Goal: Answer question/provide support

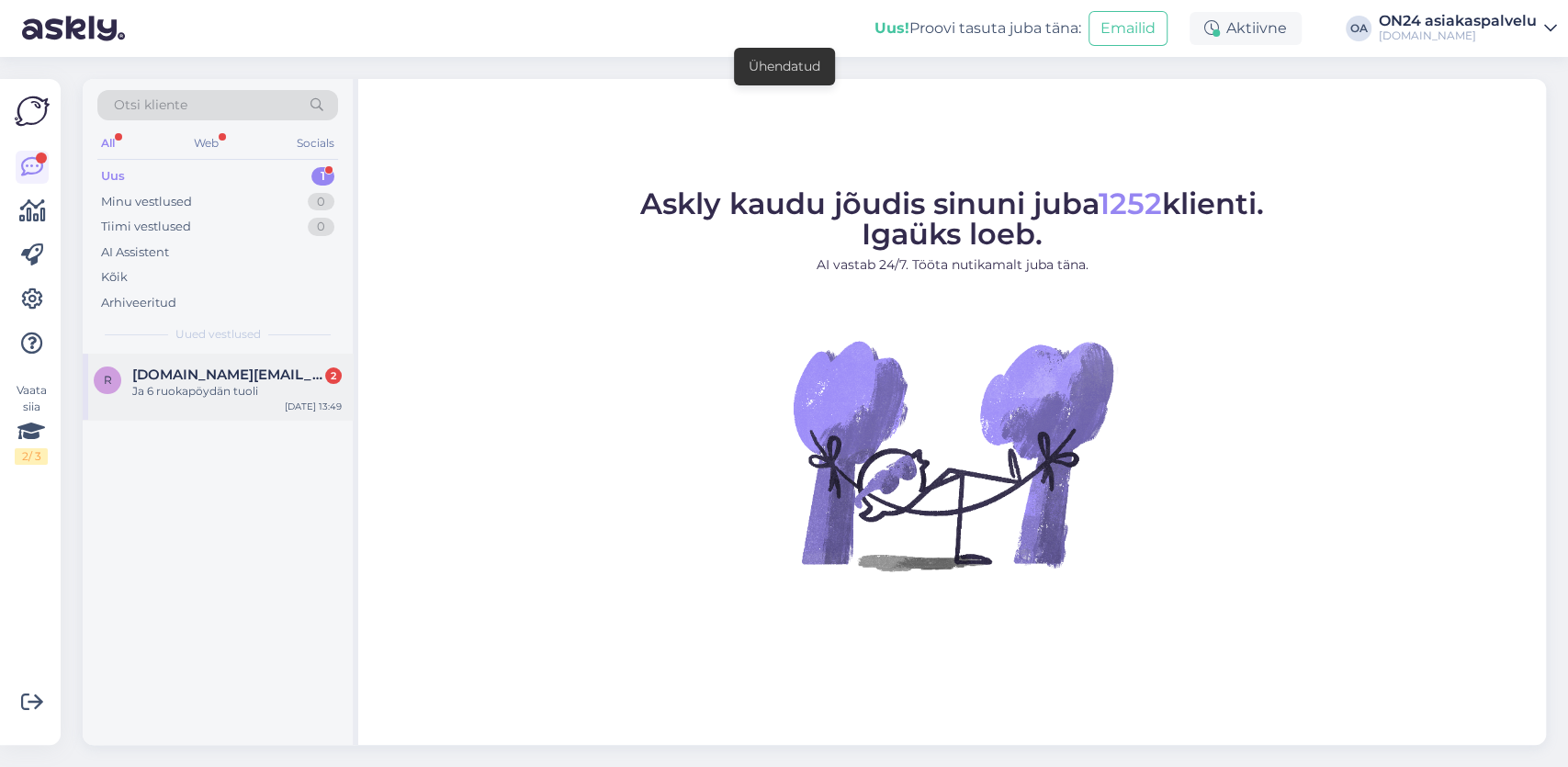
click at [197, 392] on div "Ja 6 ruokapöydän tuoli" at bounding box center [237, 391] width 210 height 16
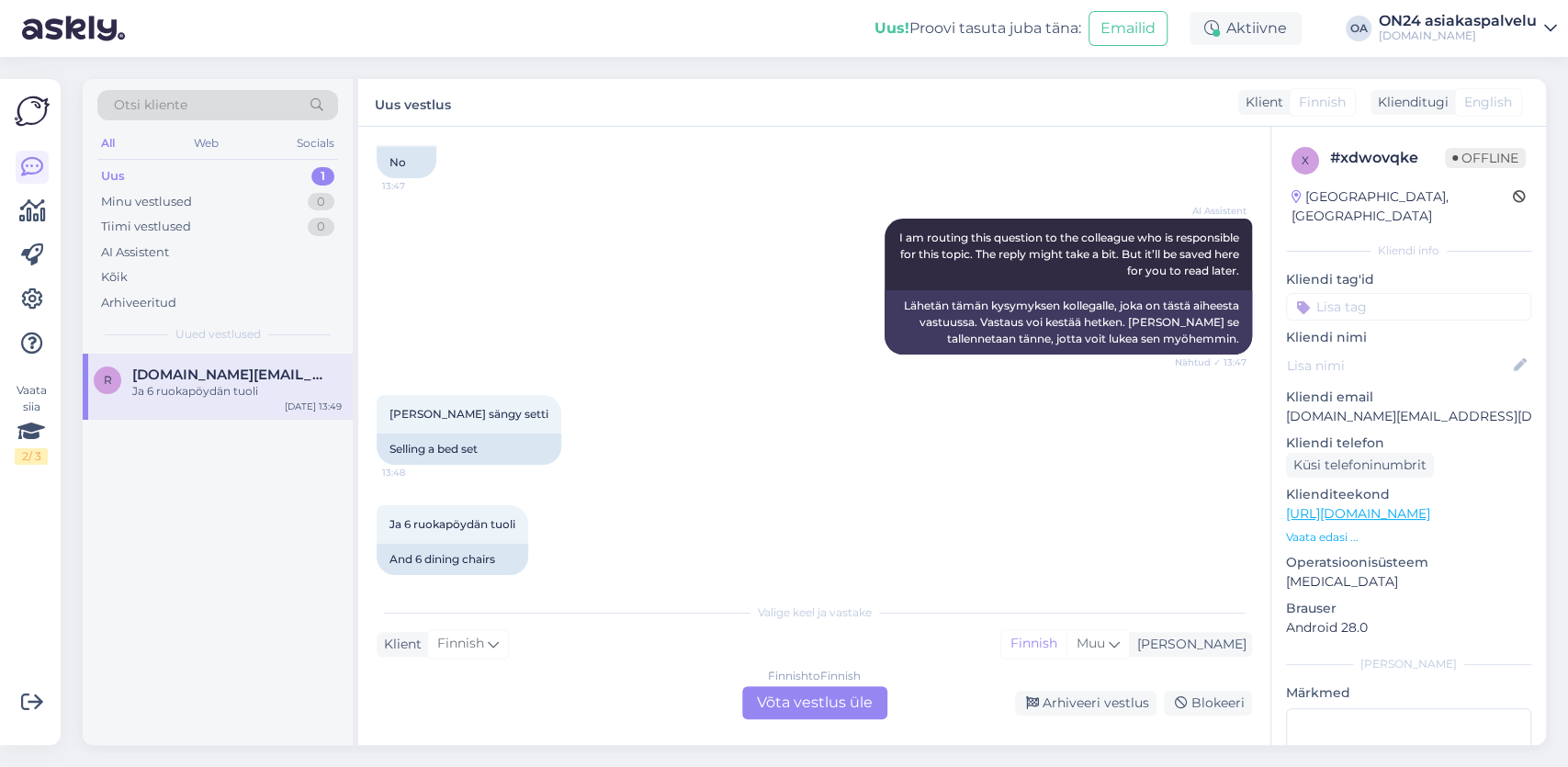
scroll to position [1189, 0]
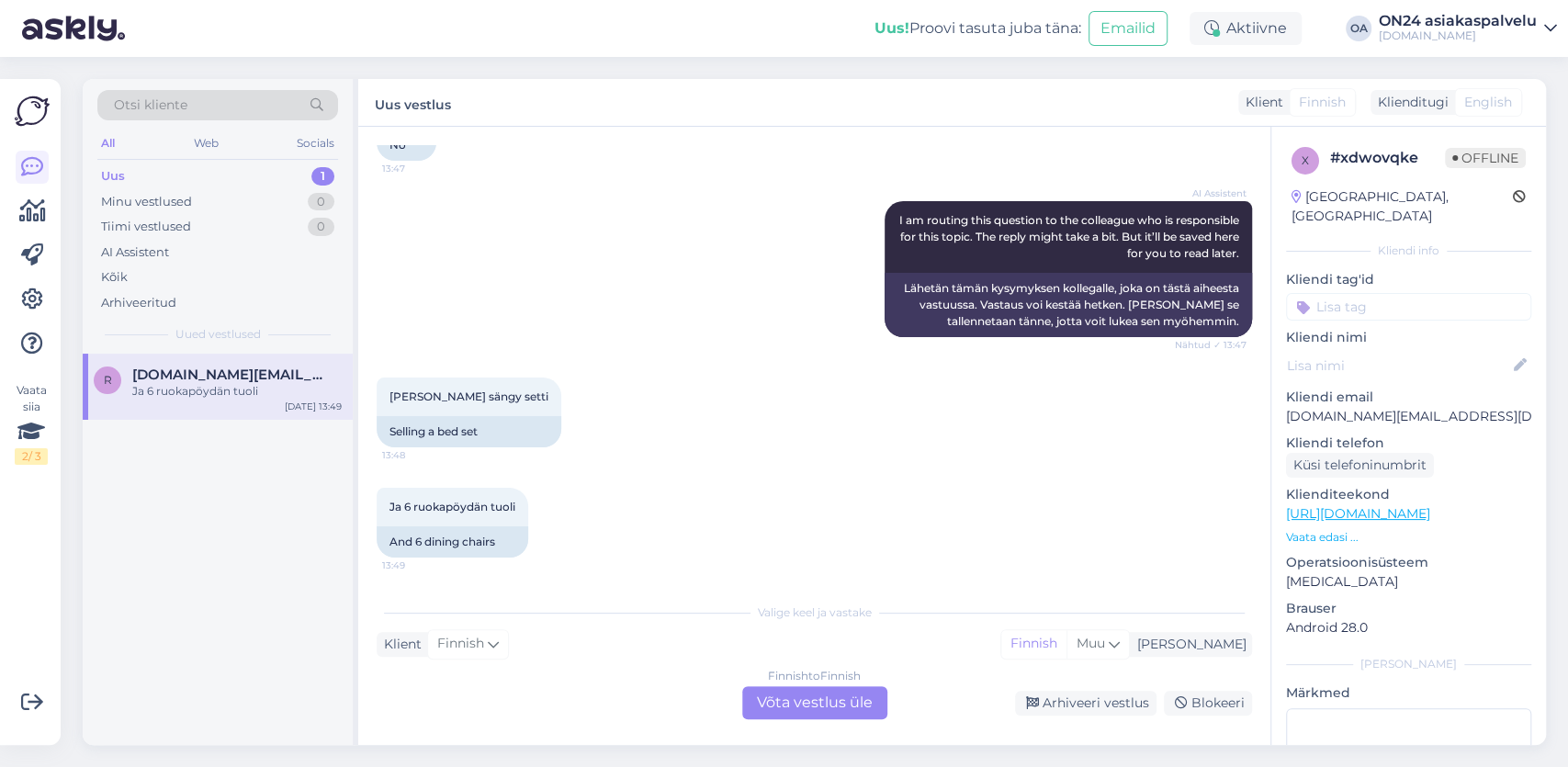
drag, startPoint x: 842, startPoint y: 701, endPoint x: 832, endPoint y: 699, distance: 10.2
click at [842, 701] on div "Finnish to Finnish Võta vestlus üle" at bounding box center [814, 702] width 145 height 34
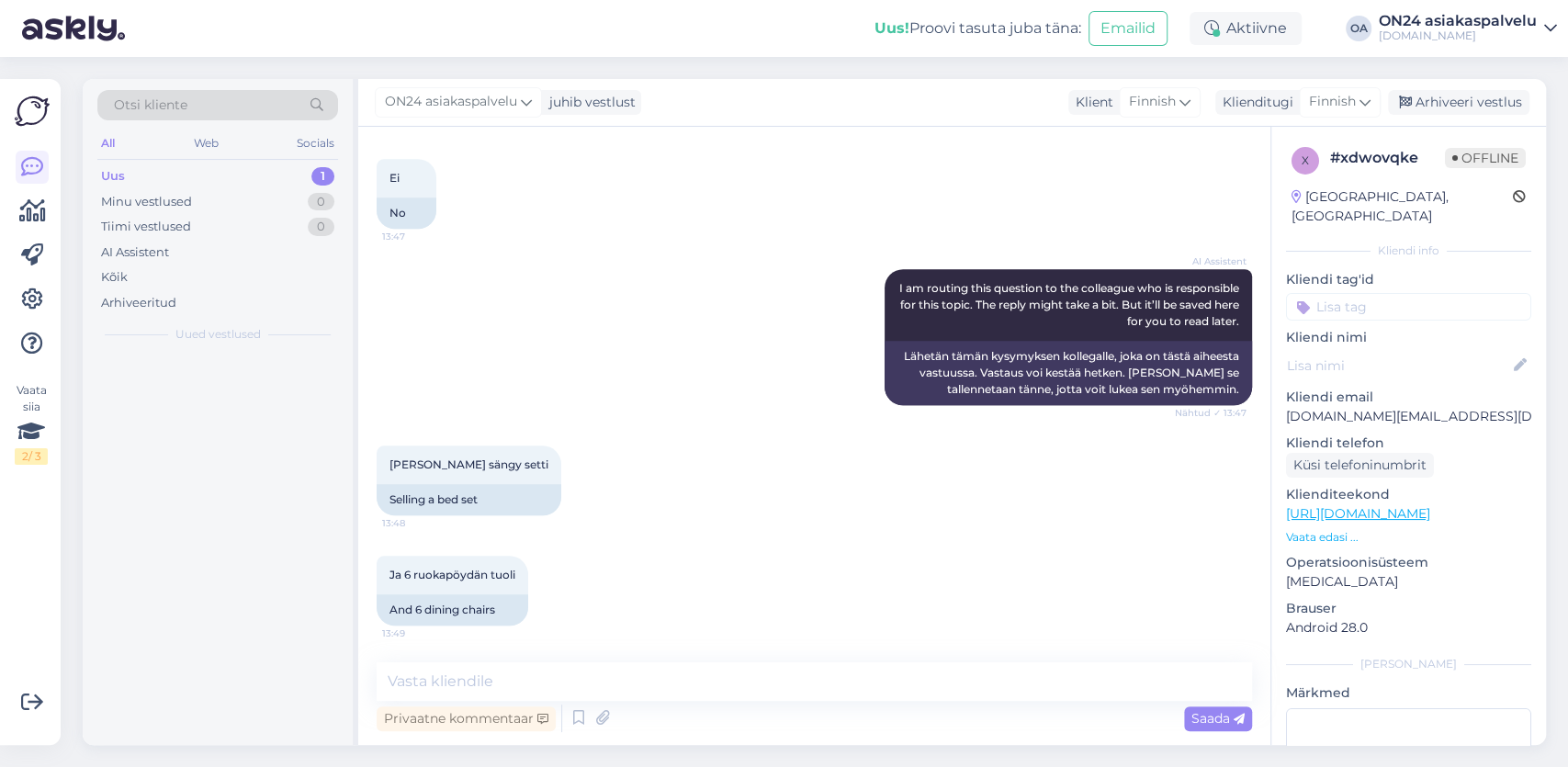
scroll to position [1120, 0]
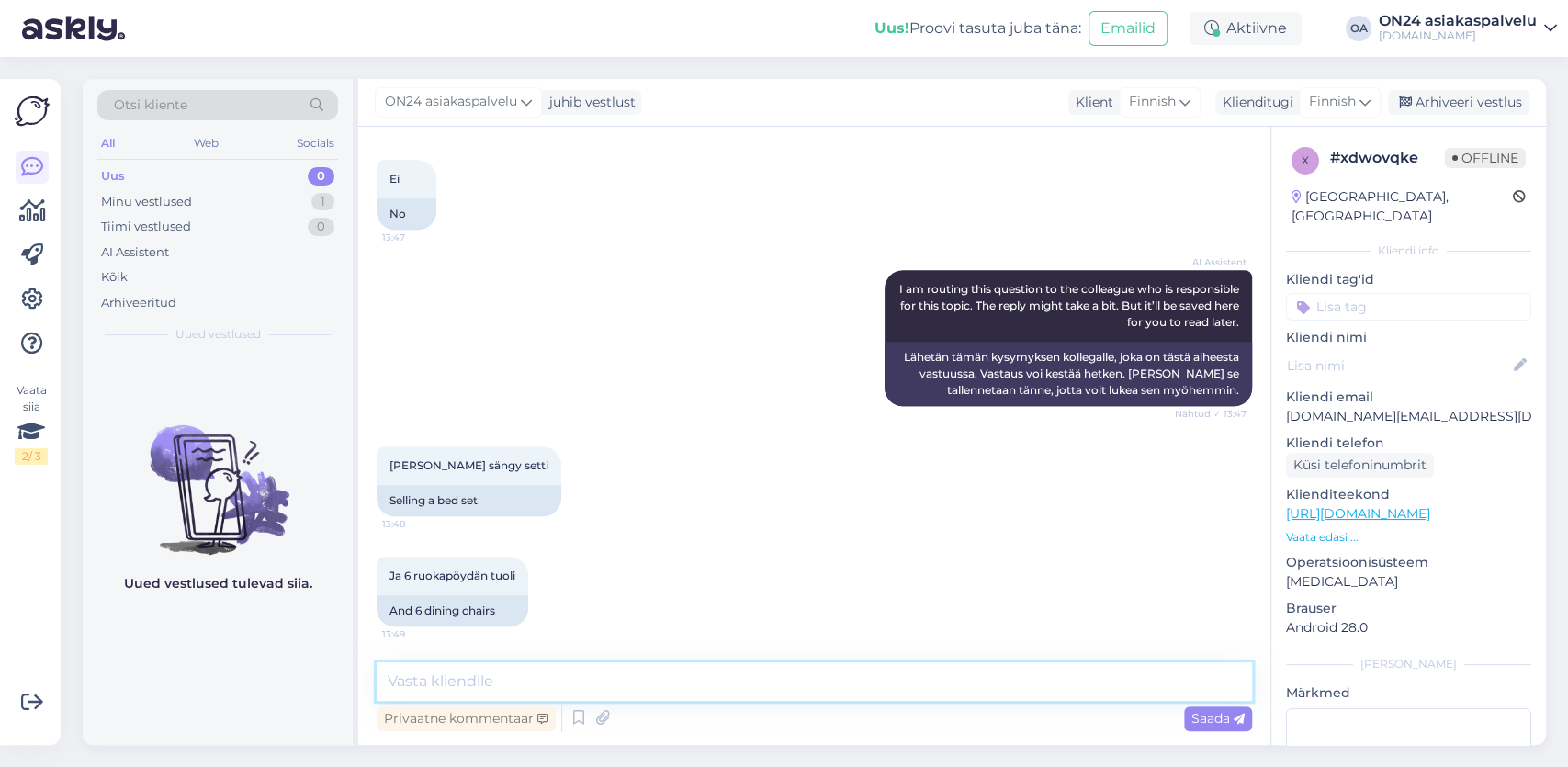
click at [411, 680] on textarea at bounding box center [814, 681] width 875 height 38
paste textarea "[URL][DOMAIN_NAME]"
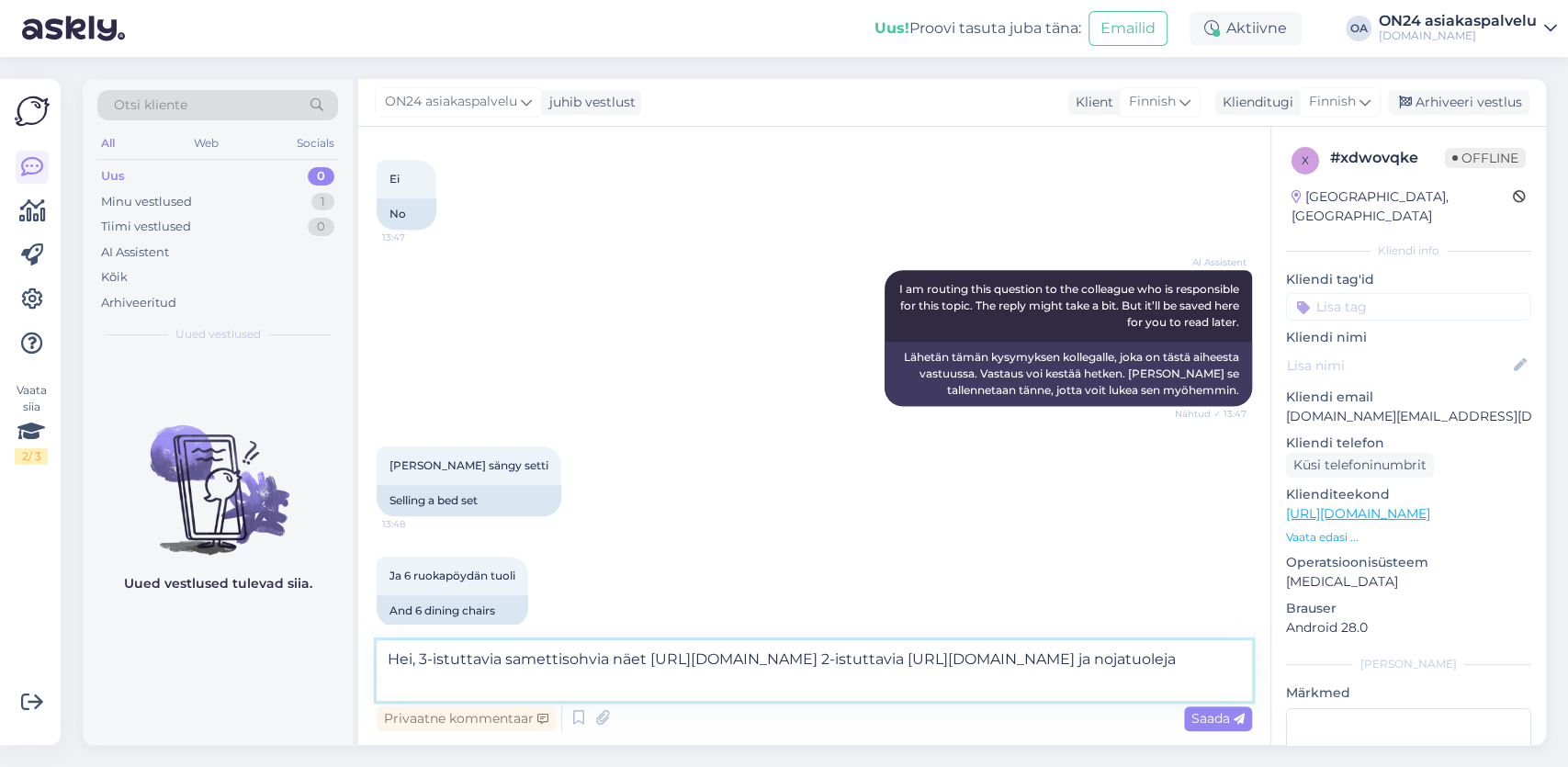
click at [901, 689] on textarea "Hei, 3-istuttavia samettisohvia näet [URL][DOMAIN_NAME] 2-istuttavia [URL][DOMA…" at bounding box center [814, 669] width 875 height 60
paste textarea "[URL][DOMAIN_NAME]"
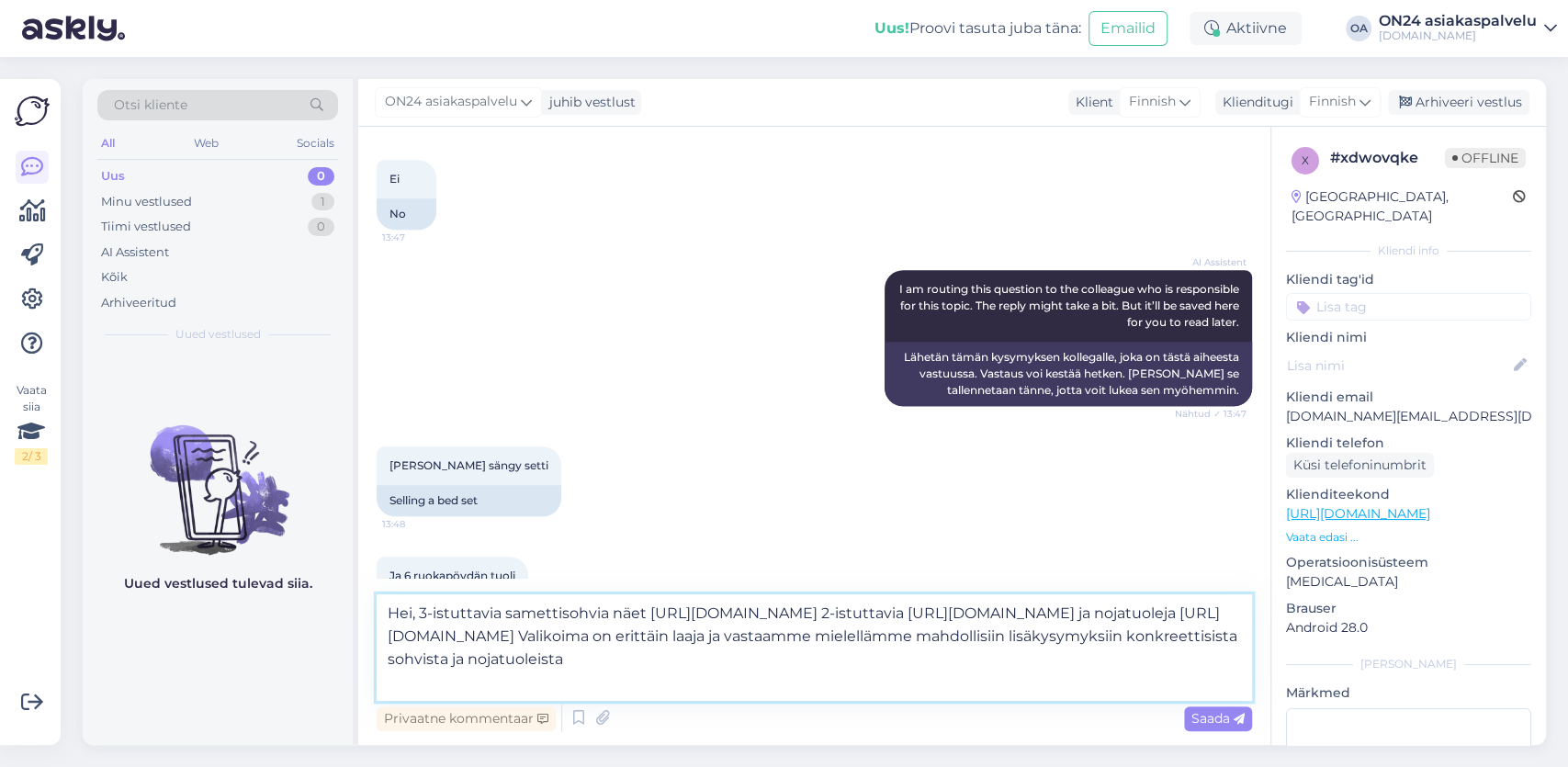
type textarea "Hei, 3-istuttavia samettisohvia näet [URL][DOMAIN_NAME] 2-istuttavia [URL][DOMA…"
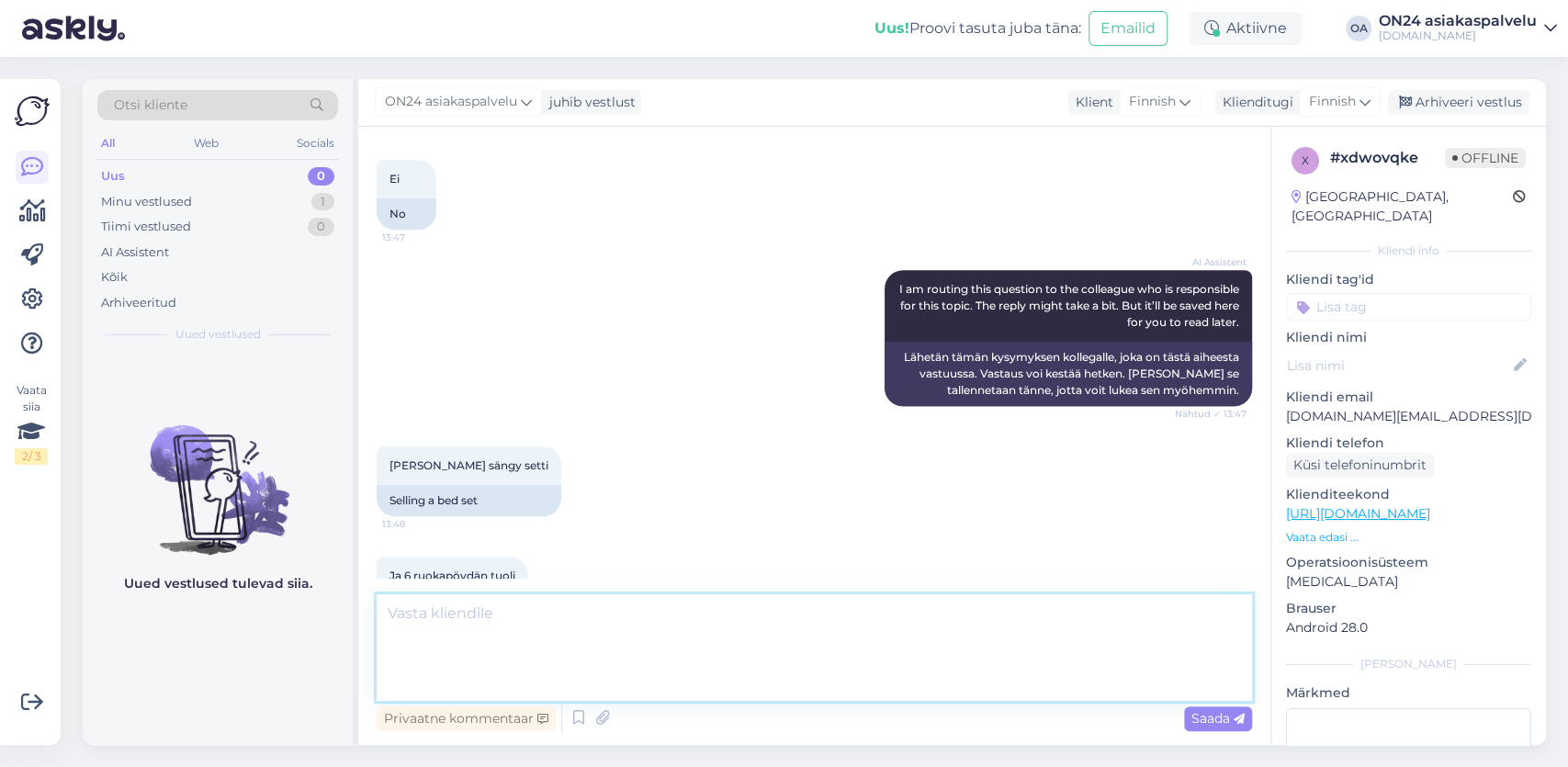
scroll to position [1298, 0]
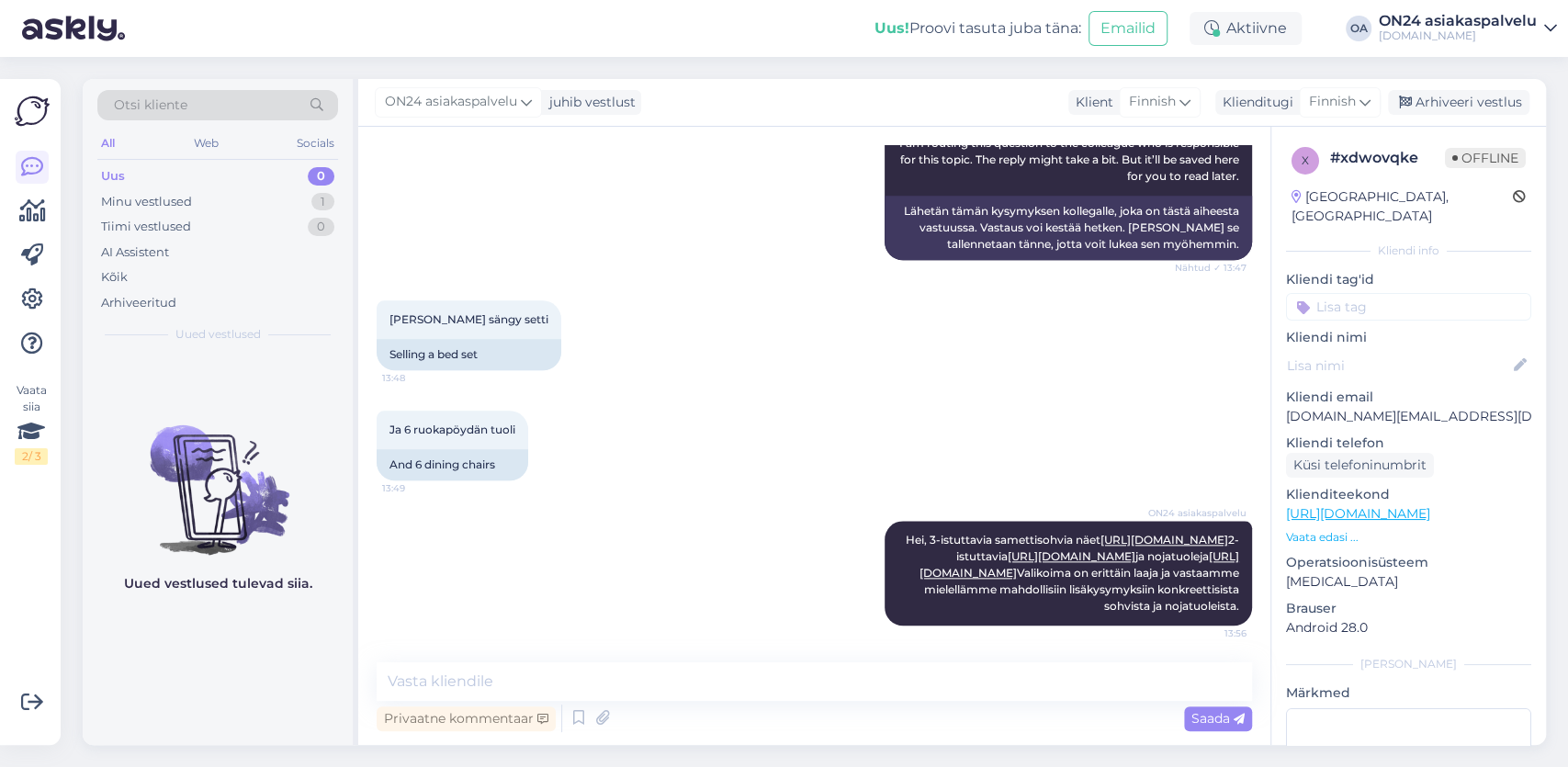
click at [425, 657] on div "Vestlus algas [DATE] Etsin sammetti sohva ryhmä 13:43 I am looking for a velvet…" at bounding box center [814, 435] width 912 height 618
click at [398, 680] on textarea at bounding box center [814, 681] width 875 height 38
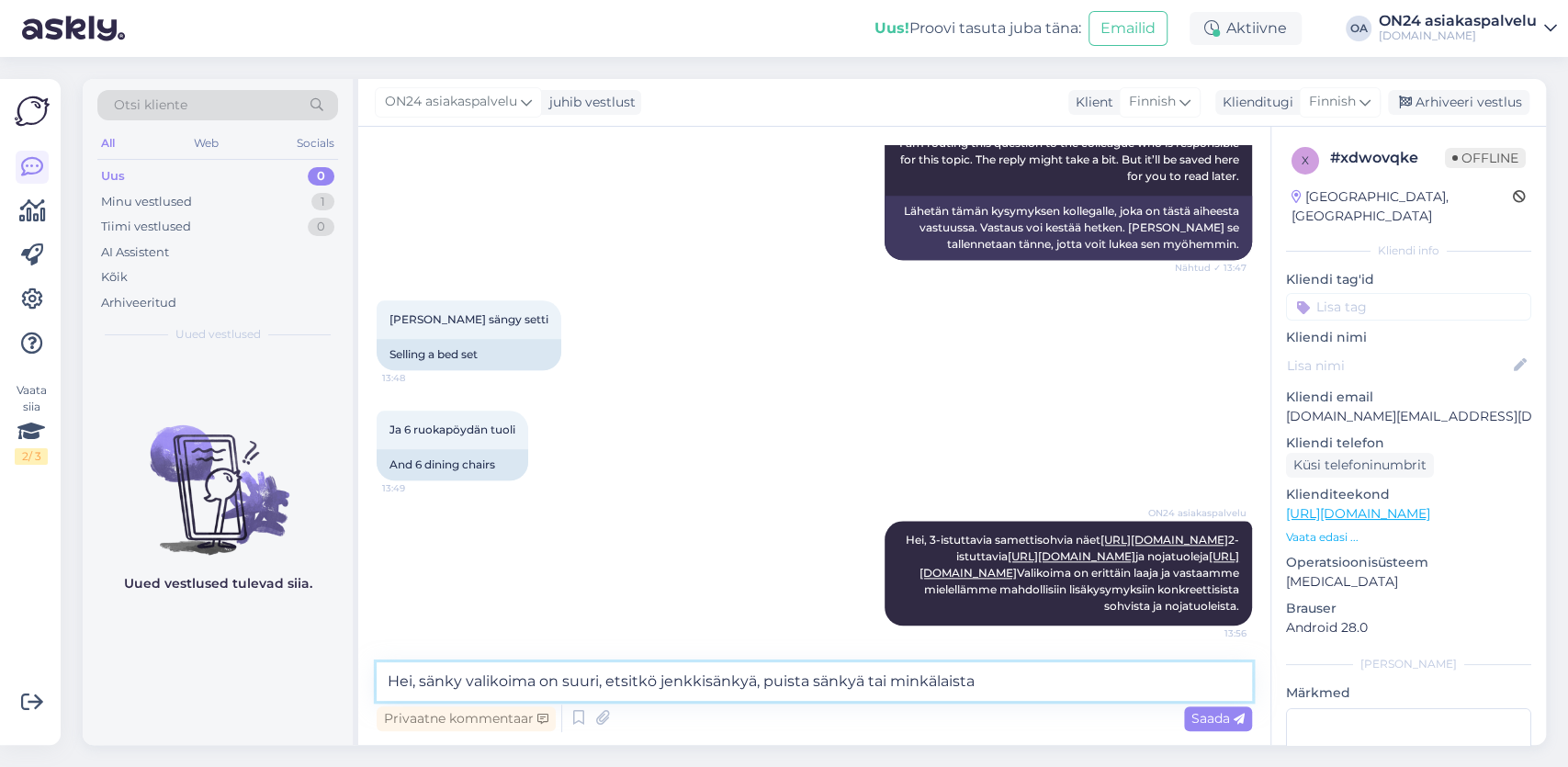
type textarea "Hei, sänky valikoima on suuri, etsitkö jenkkisänkyä, puista sänkyä tai minkälai…"
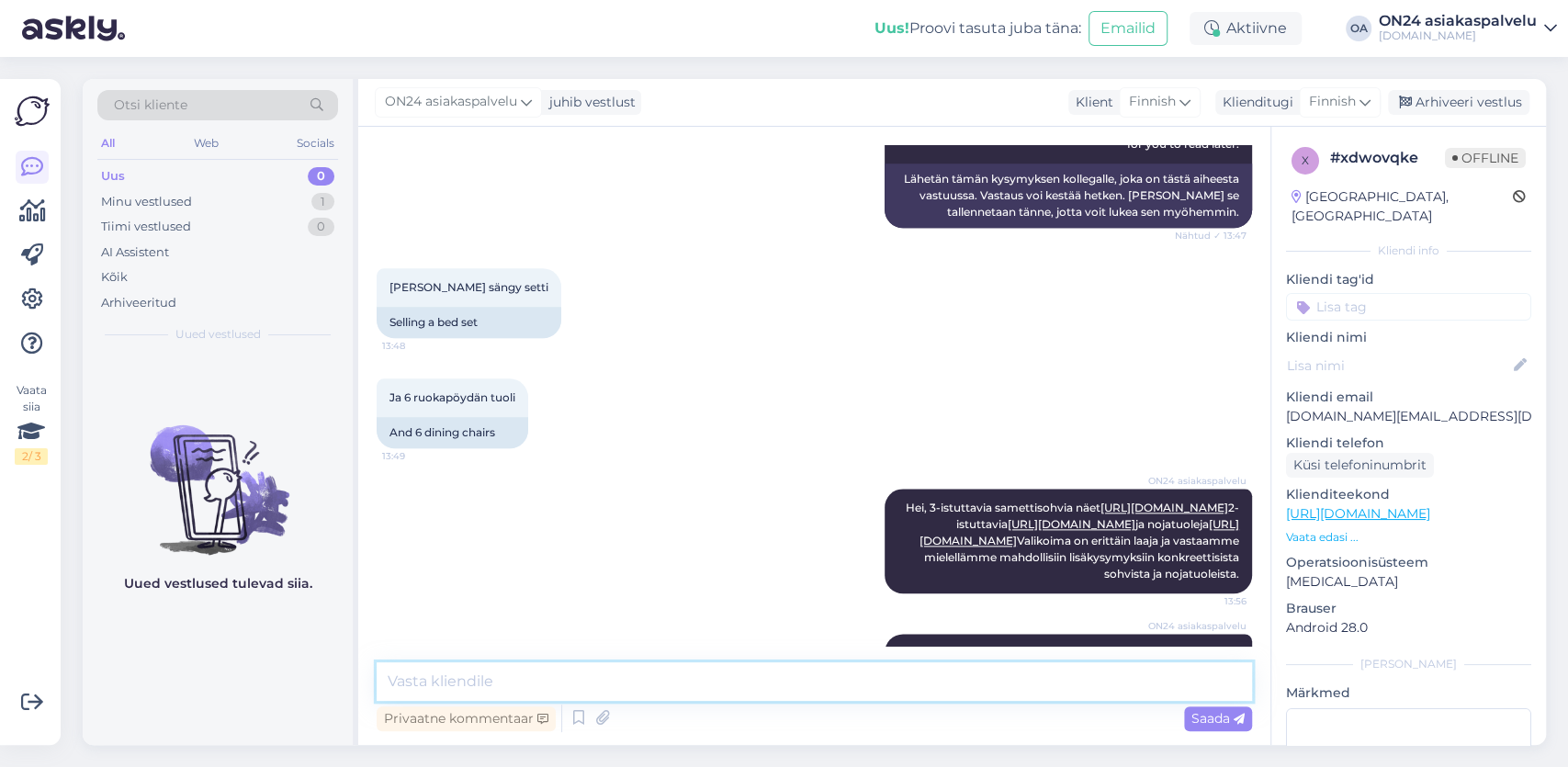
scroll to position [1393, 0]
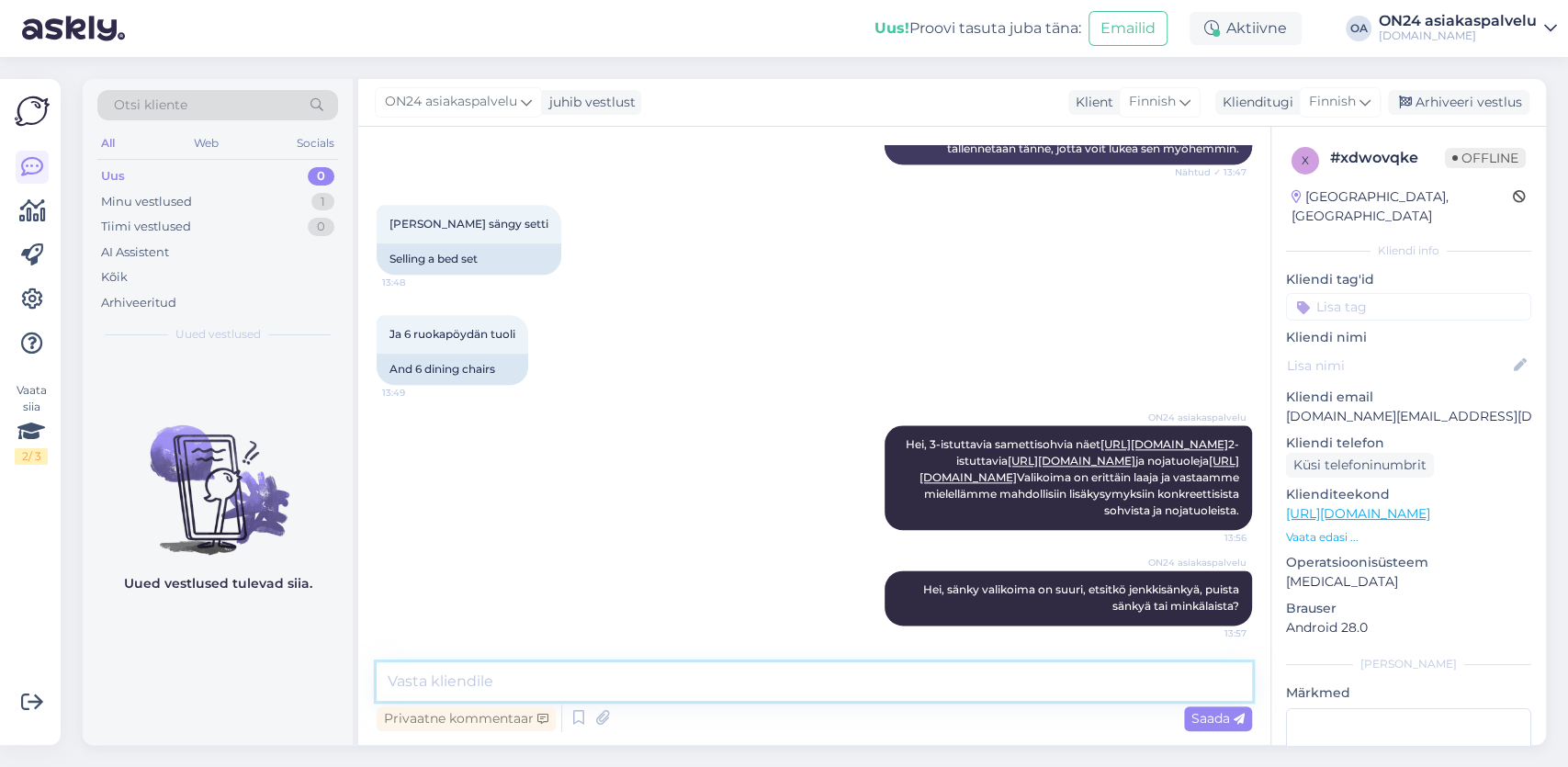
click at [460, 680] on textarea at bounding box center [814, 681] width 875 height 38
paste textarea "[URL][DOMAIN_NAME]"
type textarea "Ruokapöydän tuoleja löydät [URL][DOMAIN_NAME]"
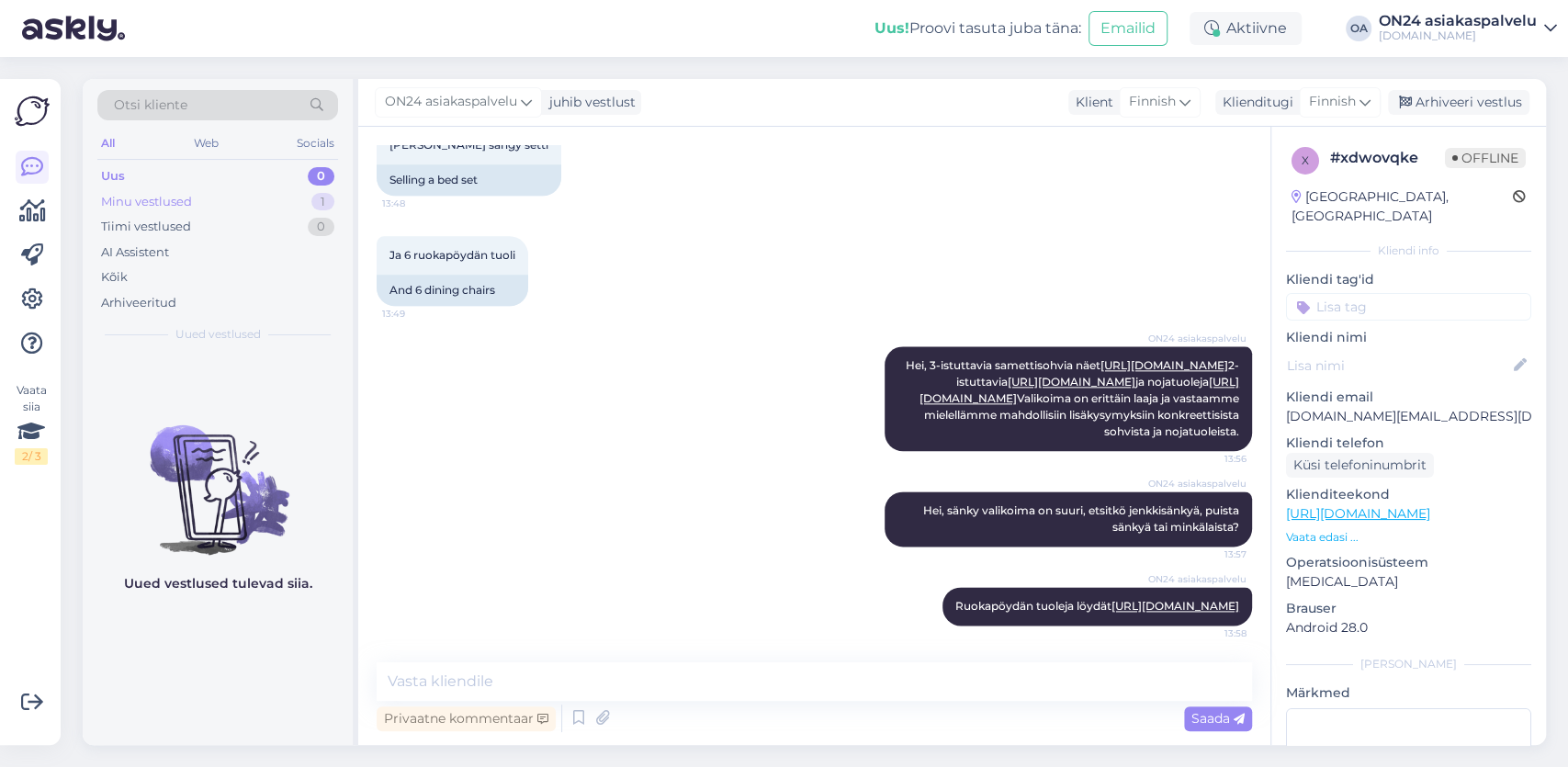
click at [184, 211] on div "Minu vestlused 1" at bounding box center [217, 201] width 240 height 26
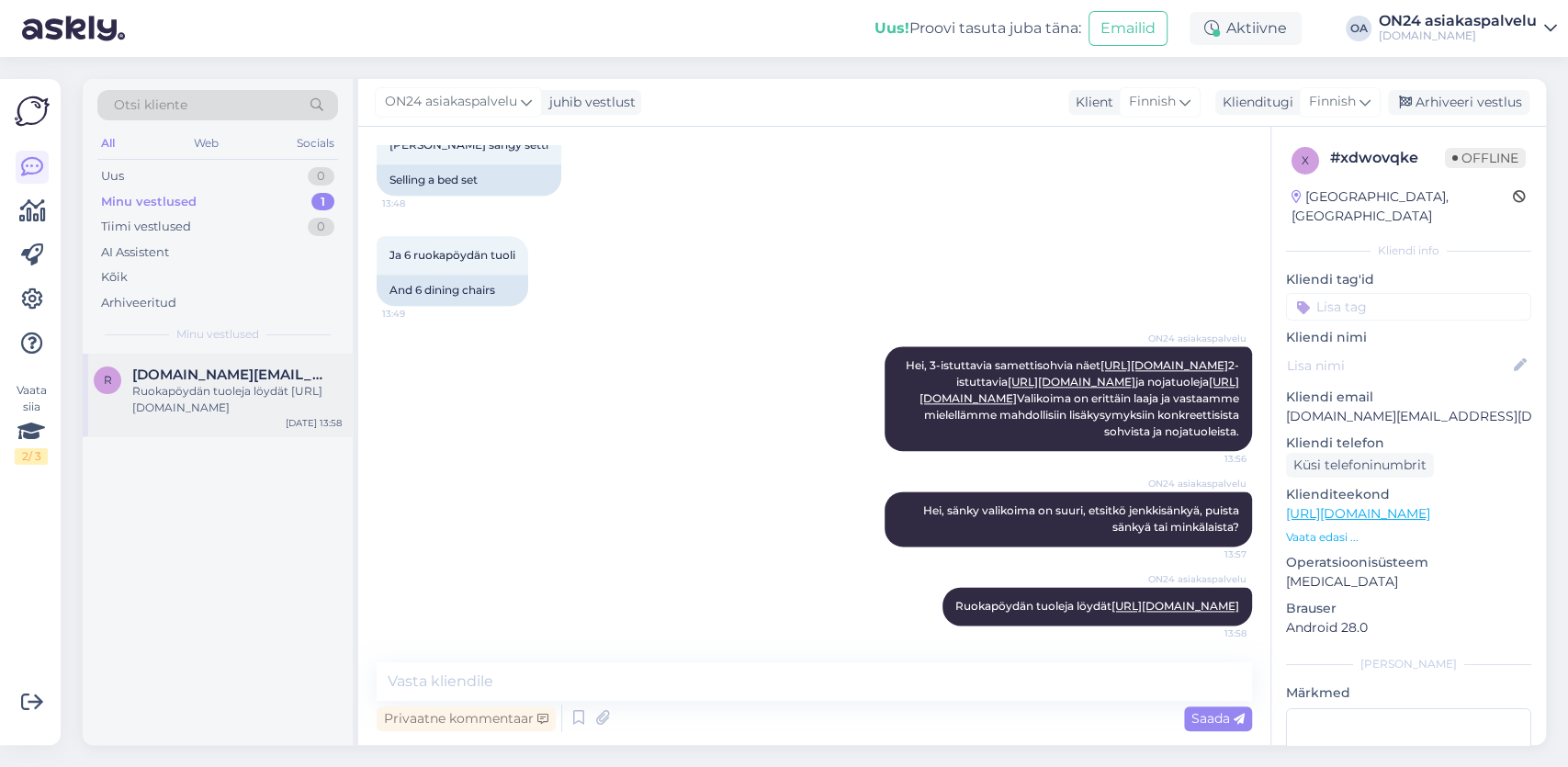
click at [267, 386] on div "Ruokapöydän tuoleja löydät [URL][DOMAIN_NAME]" at bounding box center [237, 399] width 210 height 34
click at [1487, 102] on div "Arhiveeri vestlus" at bounding box center [1459, 102] width 142 height 25
